Goal: Navigation & Orientation: Find specific page/section

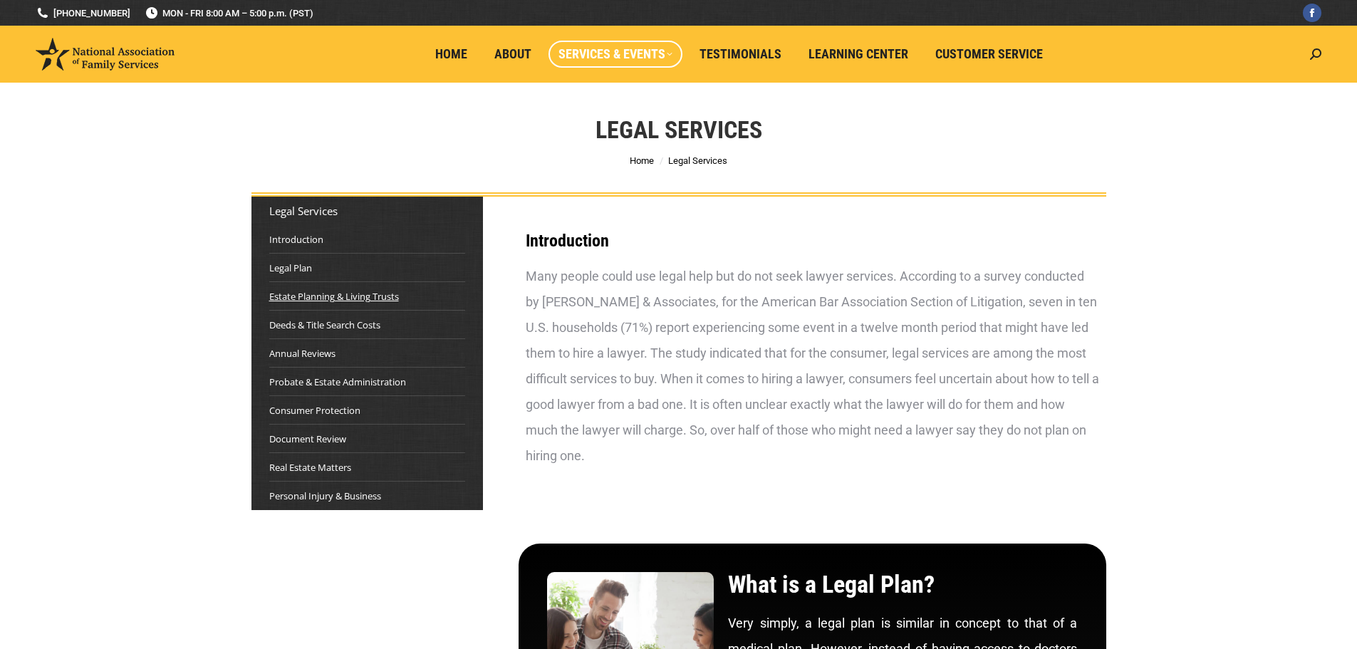
click at [330, 296] on link "Estate Planning & Living Trusts" at bounding box center [334, 296] width 130 height 14
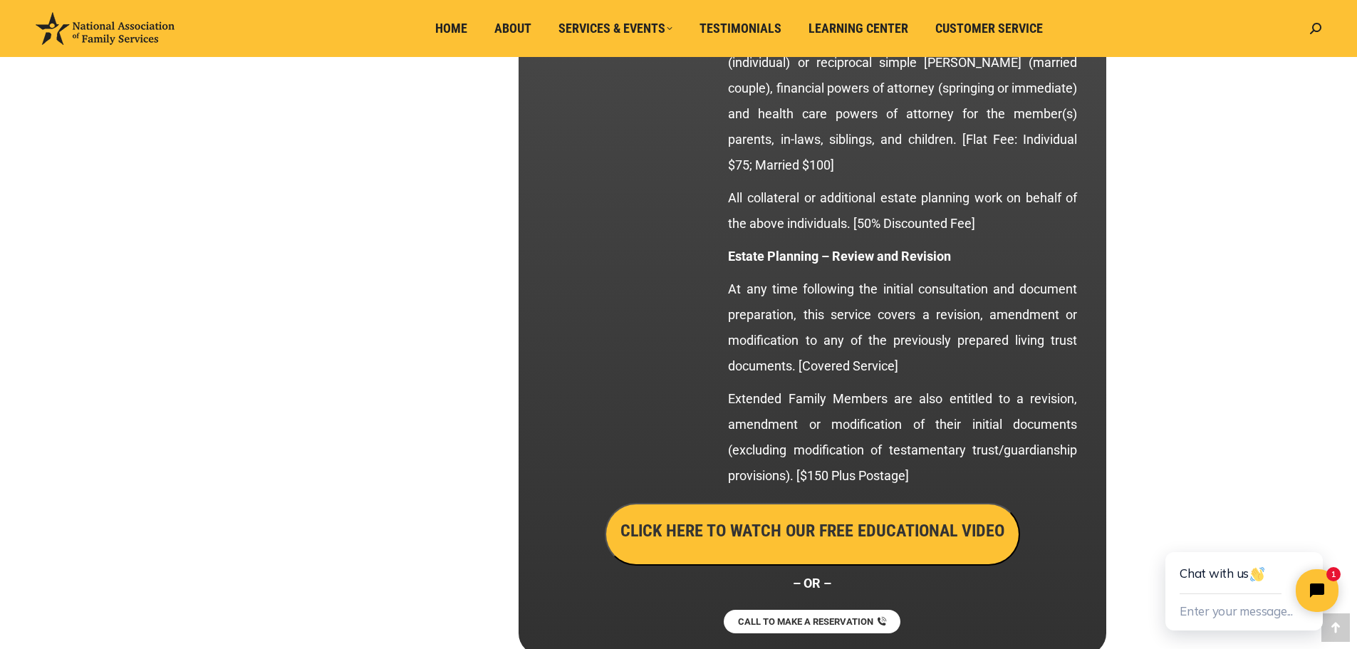
scroll to position [2604, 0]
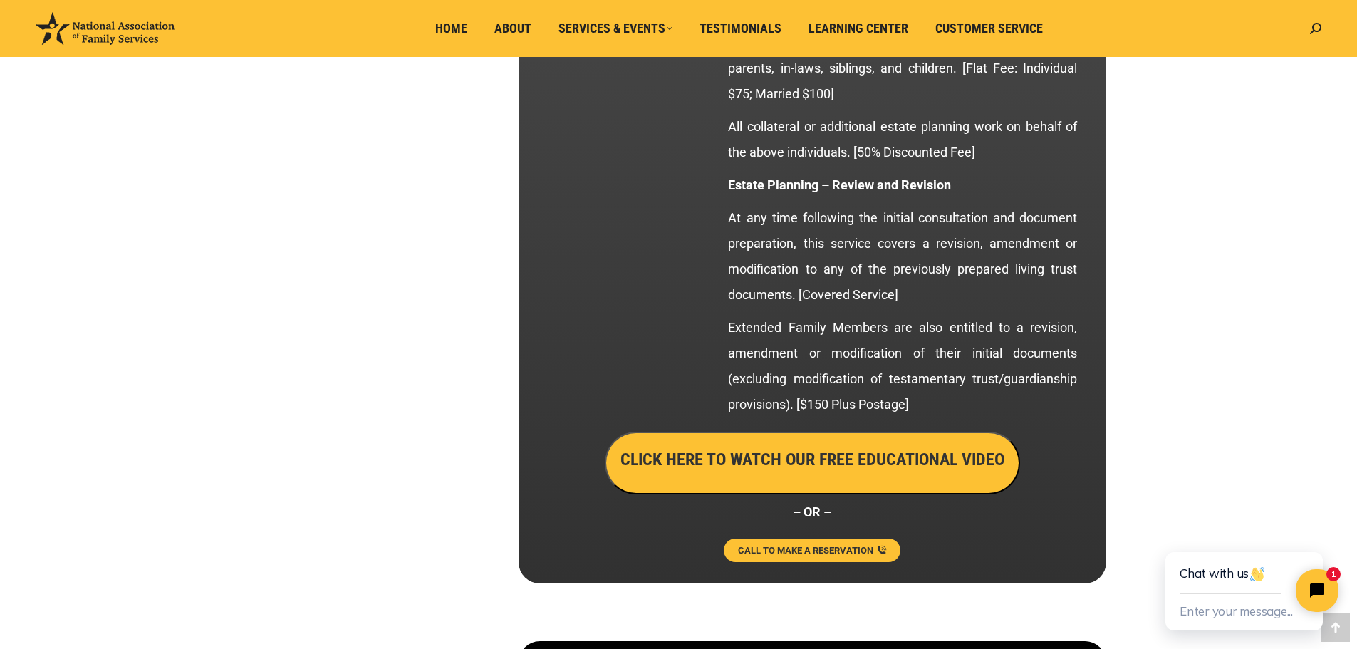
click at [840, 551] on span "CALL TO MAKE A RESERVATION" at bounding box center [805, 550] width 135 height 9
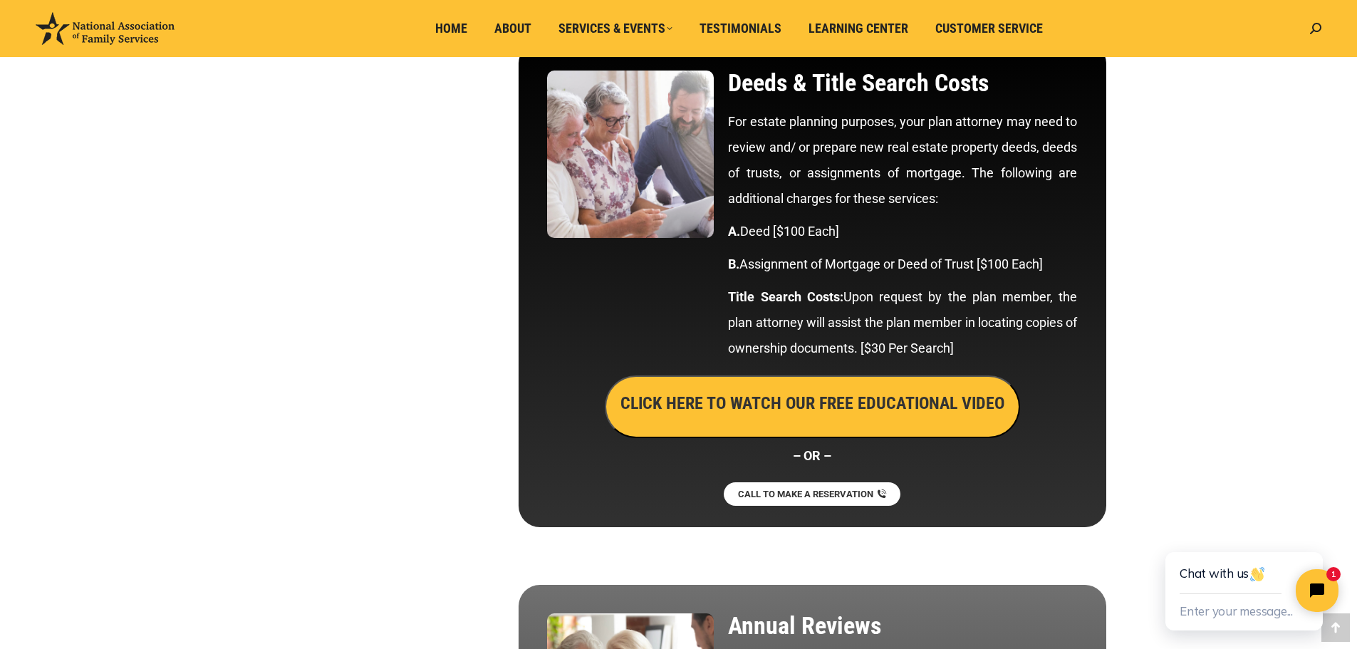
scroll to position [3245, 0]
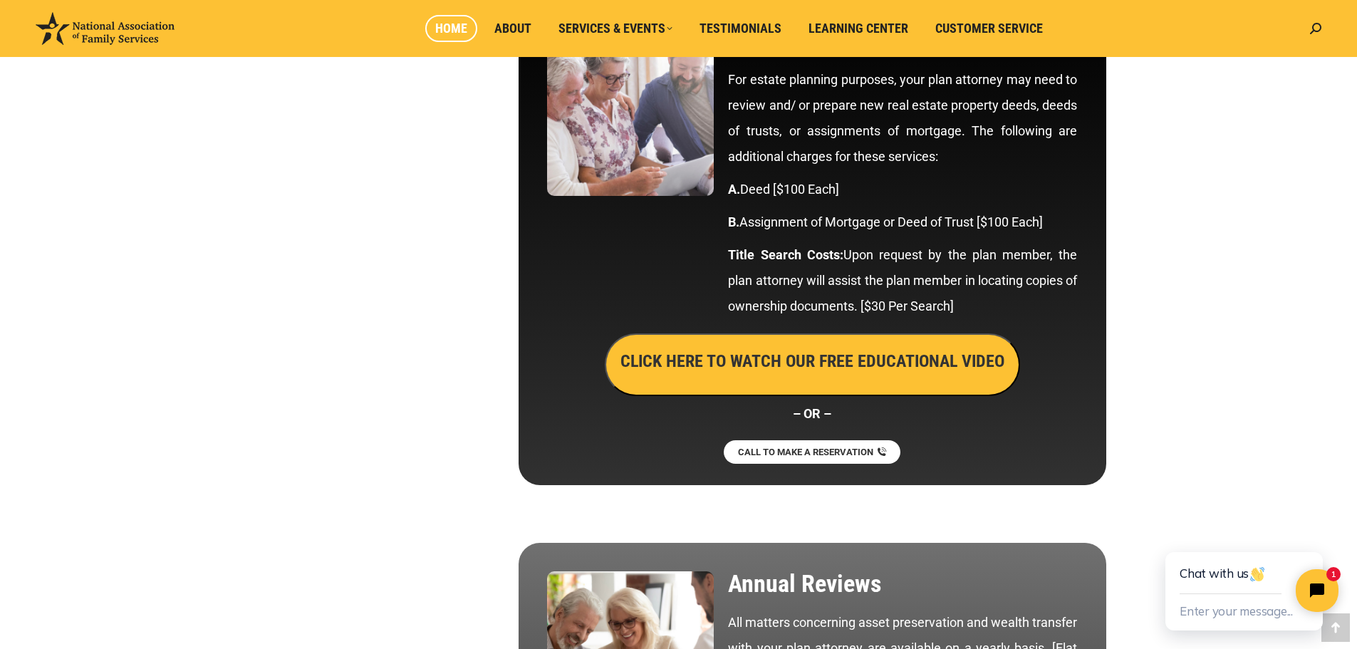
click at [454, 28] on span "Home" at bounding box center [451, 29] width 32 height 16
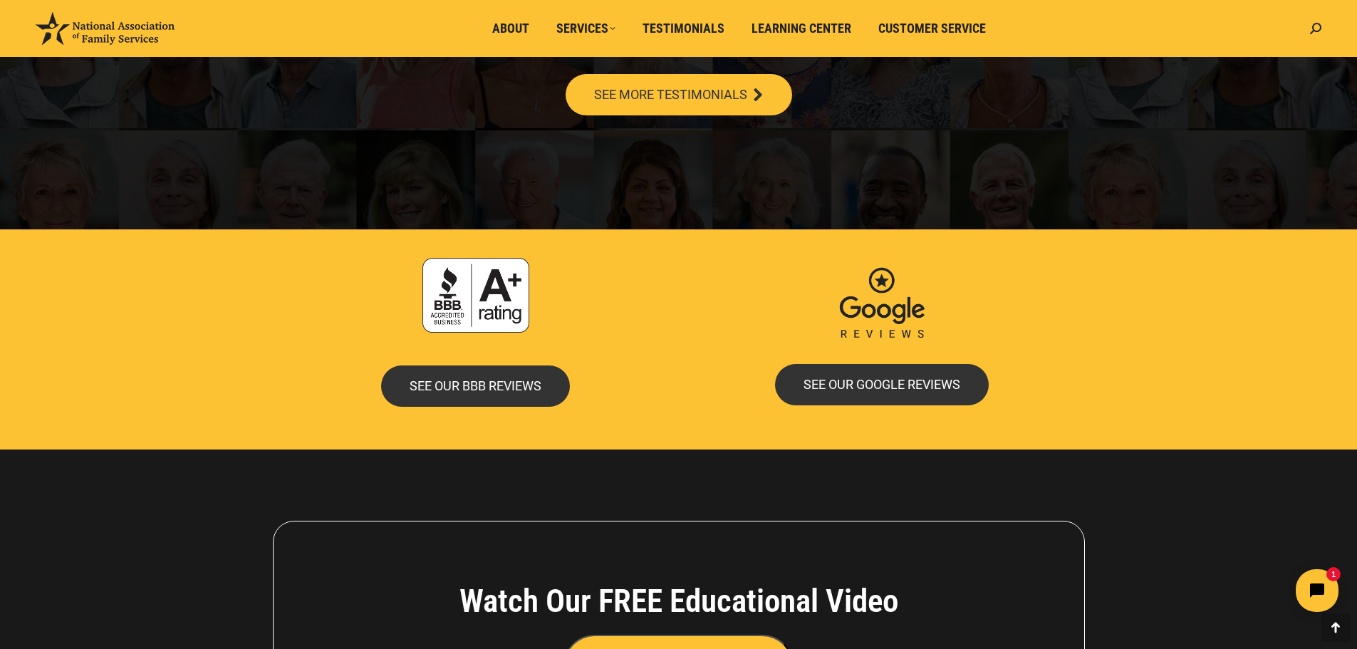
scroll to position [3094, 0]
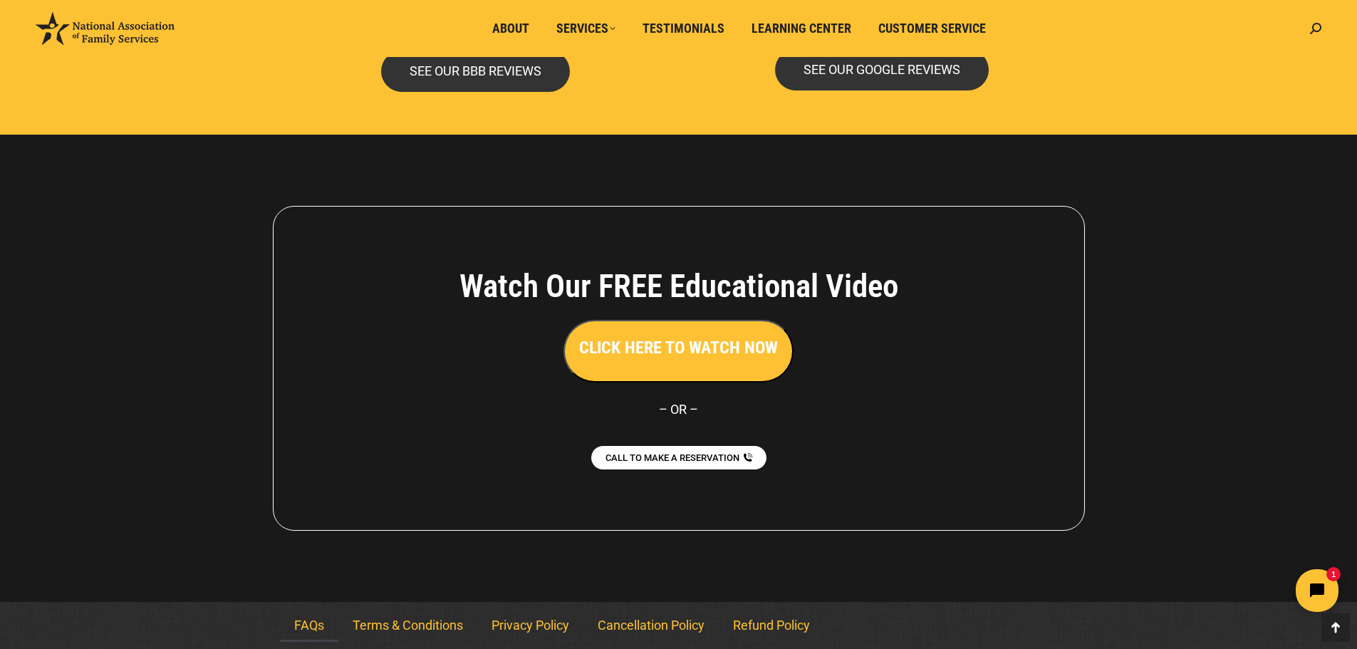
click at [304, 624] on link "FAQs" at bounding box center [309, 625] width 58 height 33
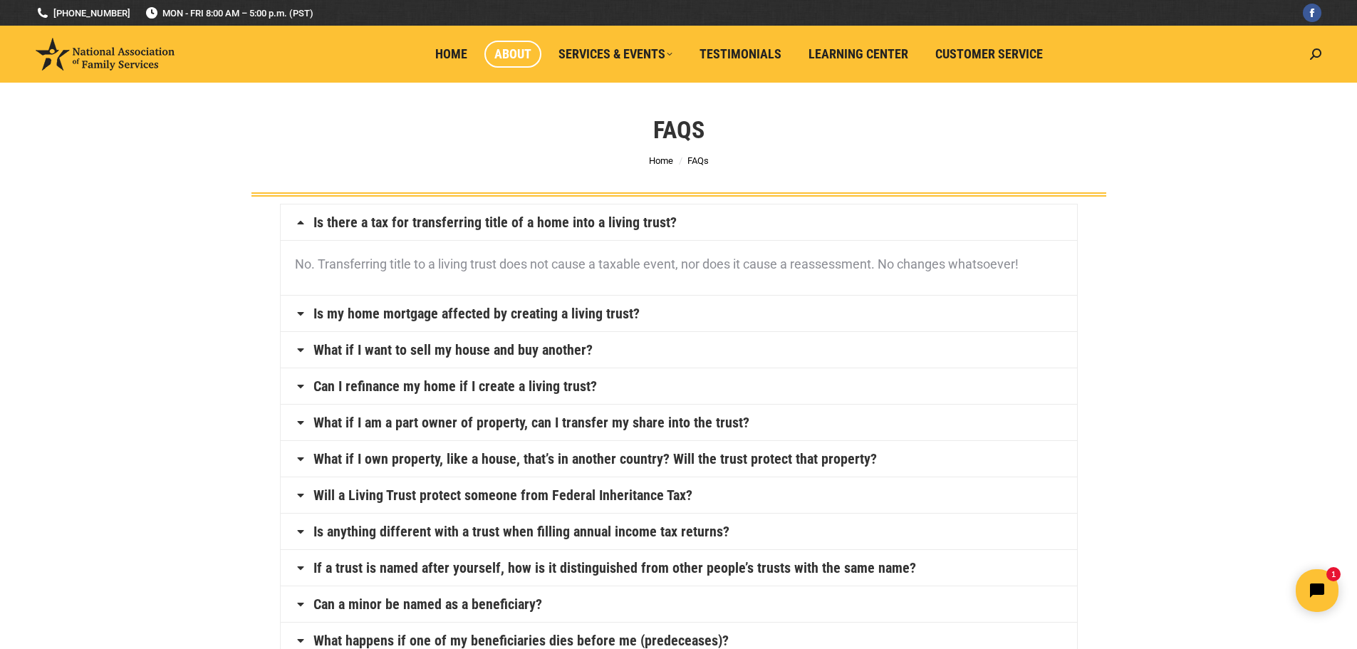
click at [510, 53] on span "About" at bounding box center [512, 54] width 37 height 16
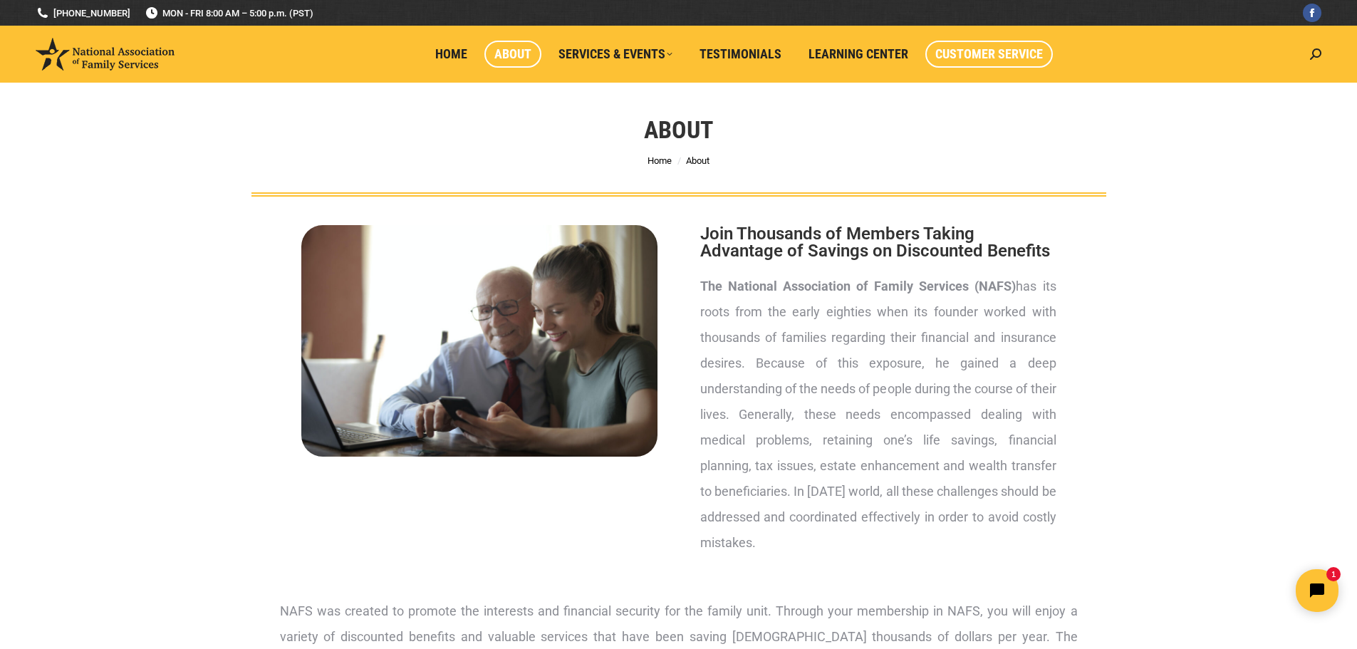
click at [976, 55] on span "Customer Service" at bounding box center [989, 54] width 108 height 16
